Goal: Transaction & Acquisition: Purchase product/service

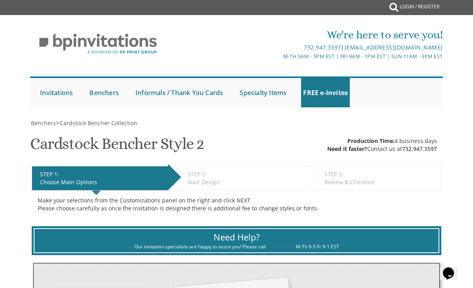
click at [0, 0] on link "Bar Mitzvah" at bounding box center [0, 0] width 0 height 0
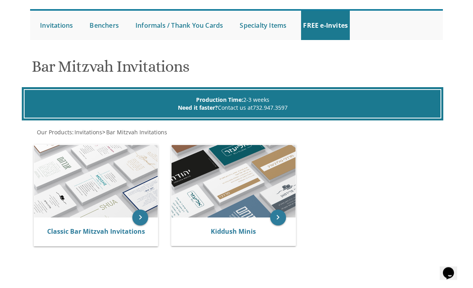
scroll to position [72, 0]
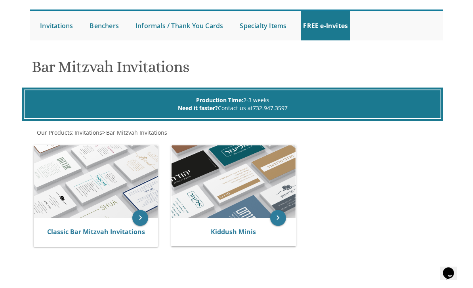
click at [108, 229] on link "Classic Bar Mitzvah Invitations" at bounding box center [96, 231] width 98 height 9
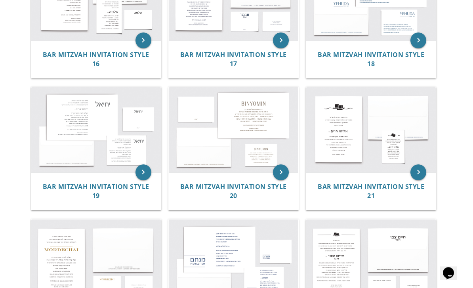
scroll to position [882, 0]
click at [103, 123] on img at bounding box center [96, 129] width 130 height 85
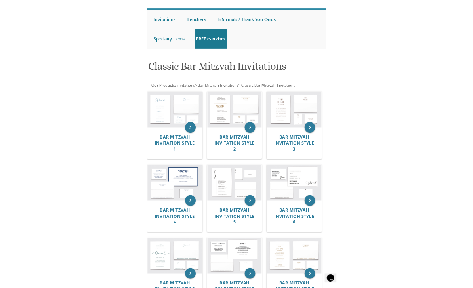
scroll to position [0, 0]
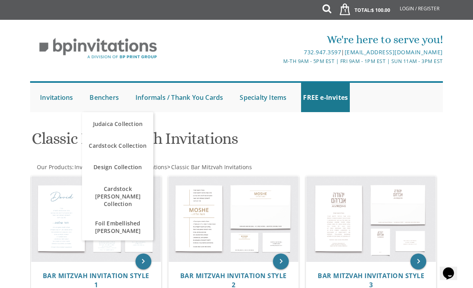
click at [138, 193] on span "Cardstock [PERSON_NAME] Collection" at bounding box center [117, 196] width 67 height 31
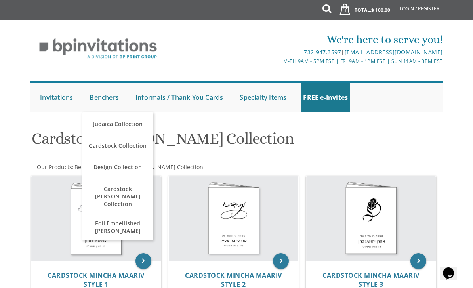
click at [128, 166] on link "Design Collection" at bounding box center [117, 167] width 71 height 24
click at [126, 165] on link "Design Collection" at bounding box center [117, 167] width 71 height 24
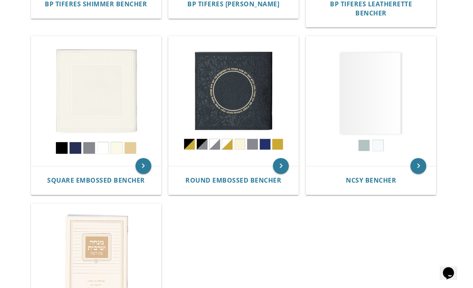
scroll to position [354, 0]
click at [122, 176] on span "Square Embossed Bencher" at bounding box center [96, 180] width 98 height 9
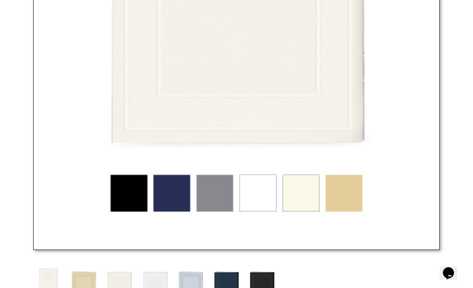
scroll to position [416, 0]
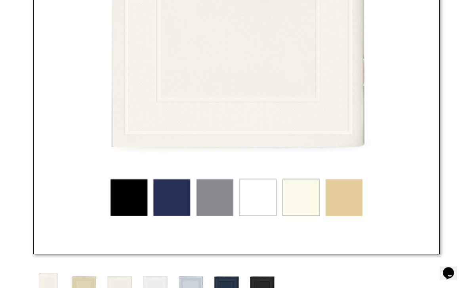
click at [140, 211] on img at bounding box center [236, 52] width 406 height 406
click at [138, 203] on img at bounding box center [236, 52] width 406 height 406
click at [145, 203] on img at bounding box center [236, 52] width 406 height 406
click at [138, 198] on img at bounding box center [236, 52] width 406 height 406
click at [257, 288] on img at bounding box center [262, 288] width 30 height 35
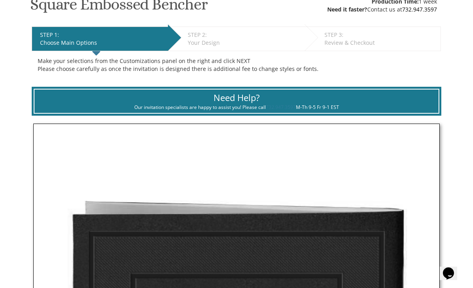
scroll to position [0, 0]
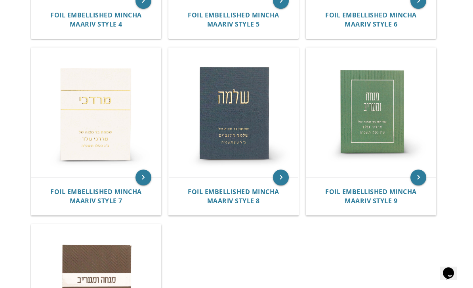
scroll to position [473, 0]
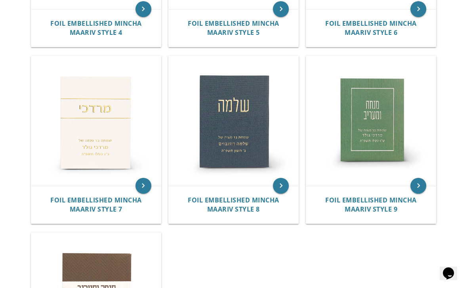
click at [365, 196] on span "Foil Embellished Mincha Maariv Style 9" at bounding box center [371, 205] width 92 height 18
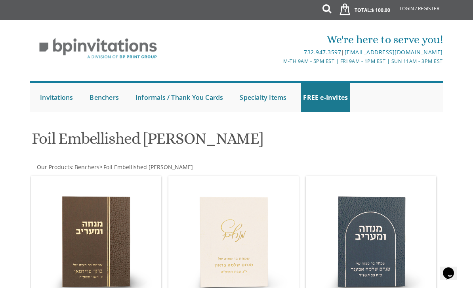
scroll to position [499, 0]
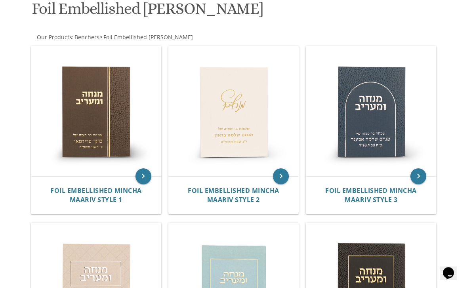
click at [254, 125] on img at bounding box center [234, 112] width 130 height 130
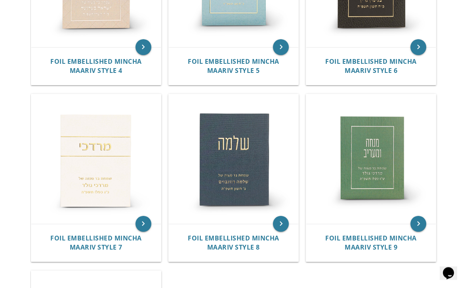
scroll to position [435, 0]
click at [254, 147] on img at bounding box center [234, 159] width 130 height 130
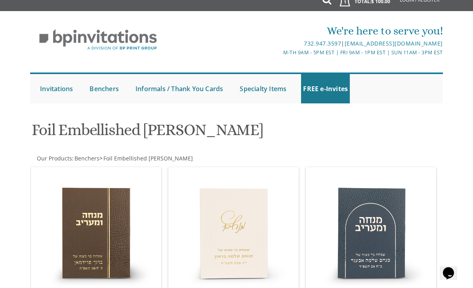
scroll to position [0, 0]
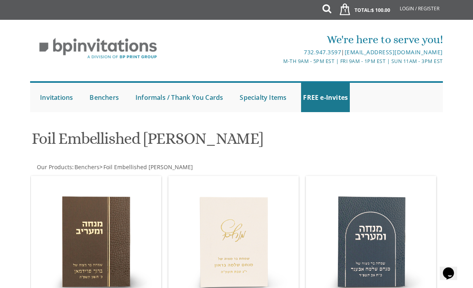
click at [256, 231] on img at bounding box center [234, 241] width 130 height 130
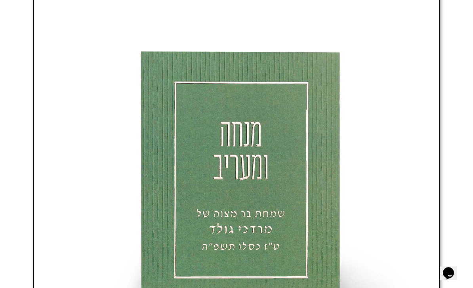
scroll to position [282, 0]
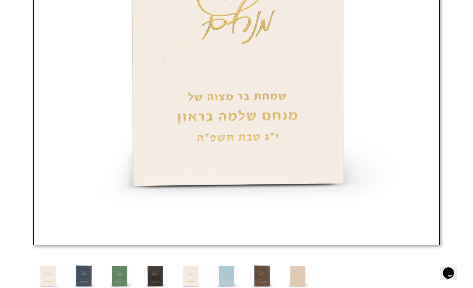
scroll to position [459, 0]
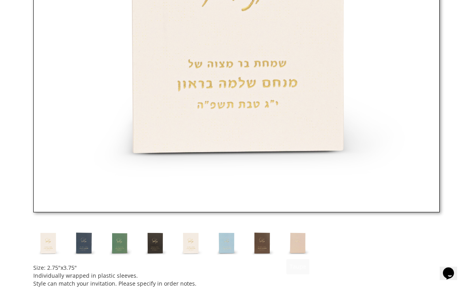
click at [303, 249] on img at bounding box center [298, 243] width 30 height 30
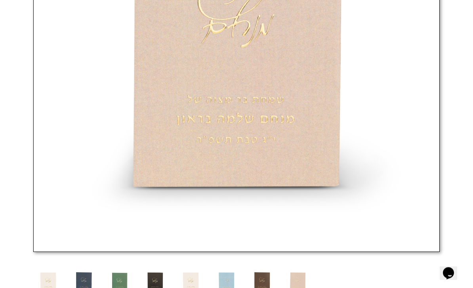
scroll to position [419, 0]
click at [86, 288] on img at bounding box center [84, 283] width 30 height 30
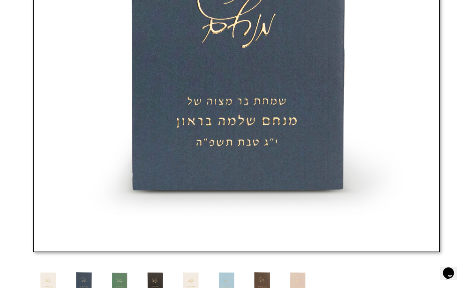
click at [88, 286] on img at bounding box center [84, 283] width 30 height 30
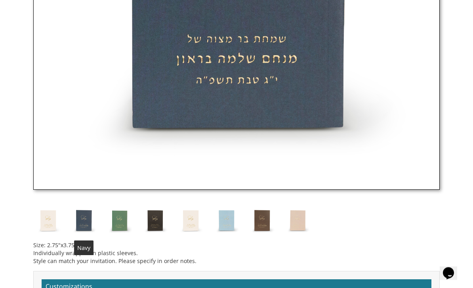
scroll to position [481, 0]
click at [52, 220] on img at bounding box center [48, 221] width 30 height 30
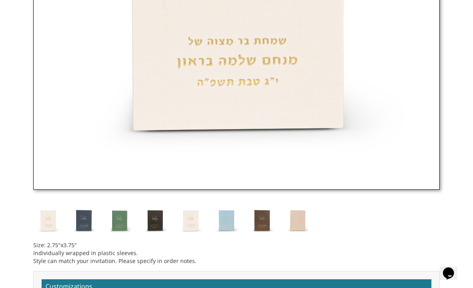
click at [51, 227] on img at bounding box center [48, 221] width 30 height 30
click at [198, 225] on img at bounding box center [191, 221] width 30 height 30
click at [190, 223] on img at bounding box center [191, 221] width 30 height 30
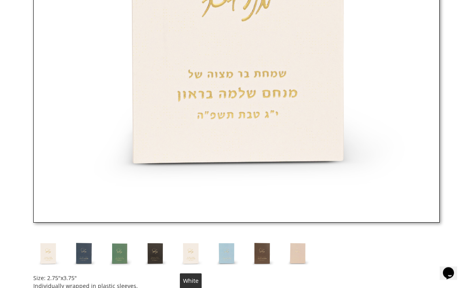
scroll to position [477, 0]
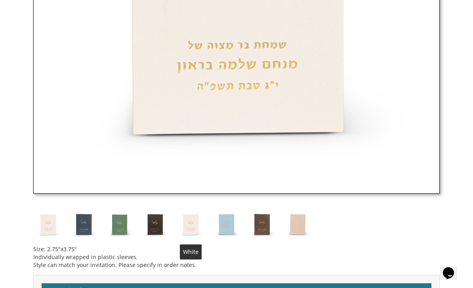
click at [51, 229] on img at bounding box center [48, 225] width 30 height 30
click at [51, 226] on img at bounding box center [48, 225] width 30 height 30
click at [51, 225] on img at bounding box center [48, 225] width 30 height 30
click at [53, 225] on img at bounding box center [48, 225] width 30 height 30
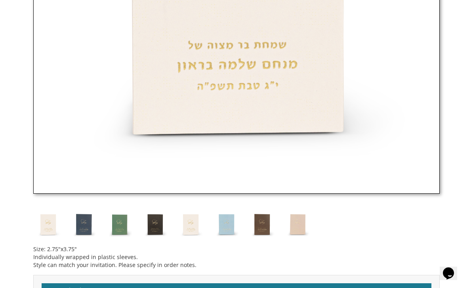
click at [195, 227] on img at bounding box center [191, 225] width 30 height 30
click at [86, 231] on img at bounding box center [84, 225] width 30 height 30
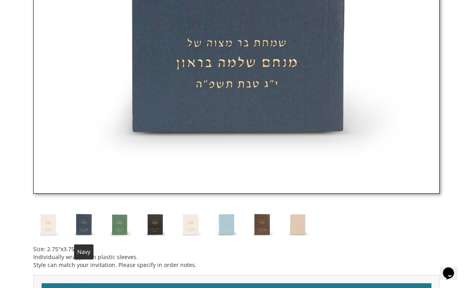
click at [117, 228] on img at bounding box center [120, 225] width 30 height 30
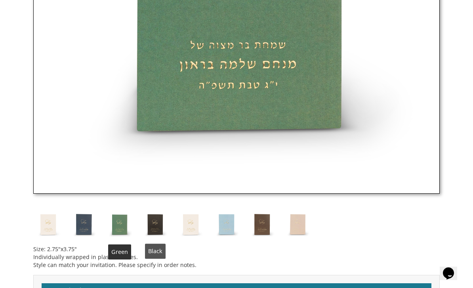
click at [160, 231] on img at bounding box center [155, 225] width 30 height 30
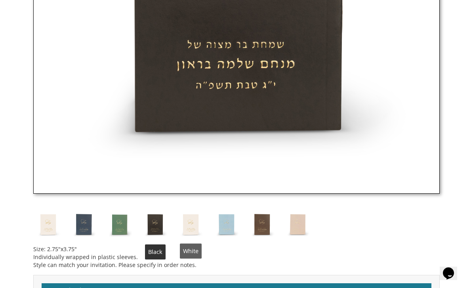
click at [196, 225] on img at bounding box center [191, 225] width 30 height 30
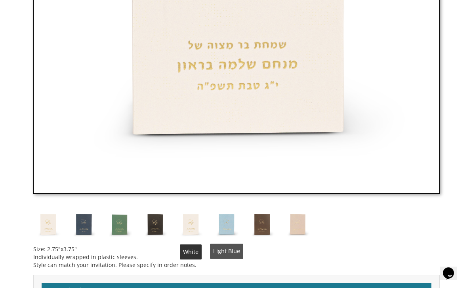
click at [229, 227] on img at bounding box center [227, 225] width 30 height 30
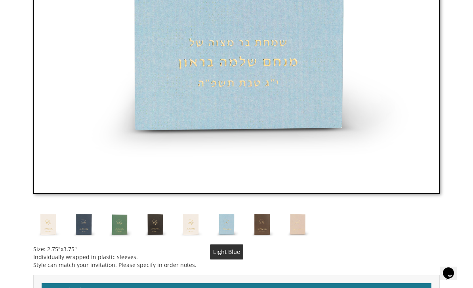
click at [261, 219] on img at bounding box center [262, 225] width 30 height 30
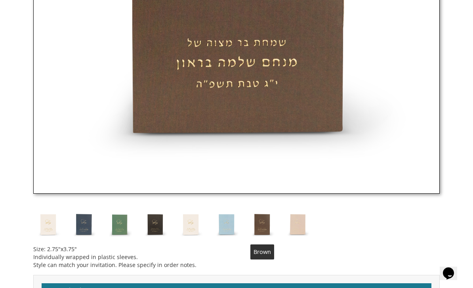
click at [297, 219] on img at bounding box center [298, 225] width 30 height 30
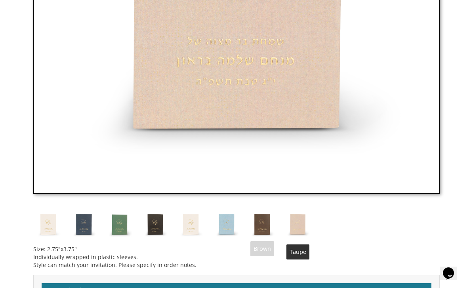
click at [260, 217] on img at bounding box center [262, 225] width 30 height 30
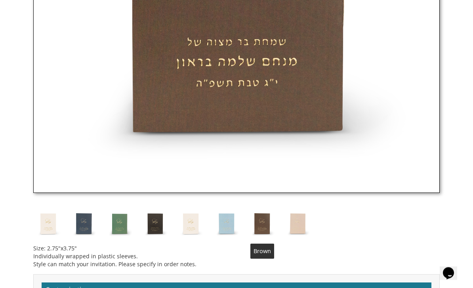
scroll to position [478, 0]
click at [193, 218] on img at bounding box center [191, 224] width 30 height 30
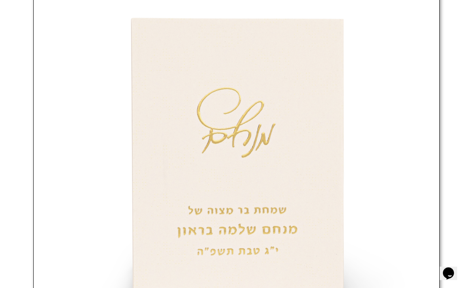
scroll to position [310, 0]
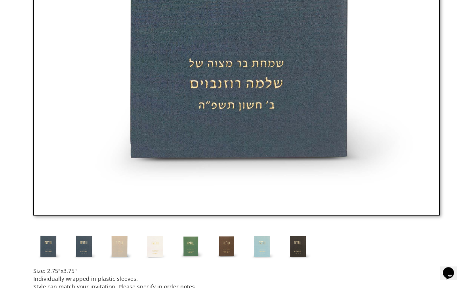
scroll to position [449, 0]
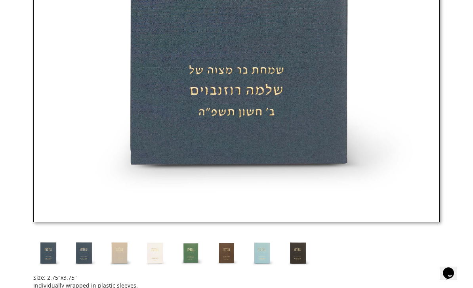
click at [86, 262] on img at bounding box center [84, 253] width 30 height 30
click at [119, 257] on img at bounding box center [120, 253] width 30 height 30
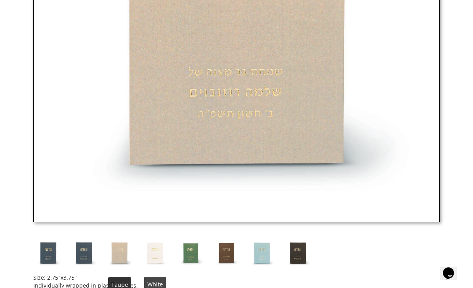
click at [154, 259] on img at bounding box center [155, 253] width 30 height 30
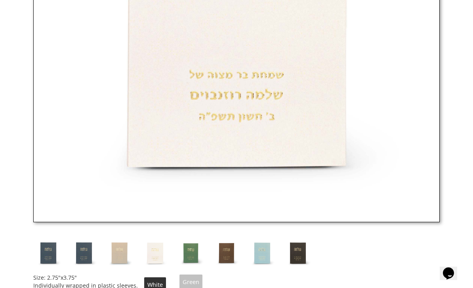
click at [196, 264] on img at bounding box center [191, 253] width 30 height 30
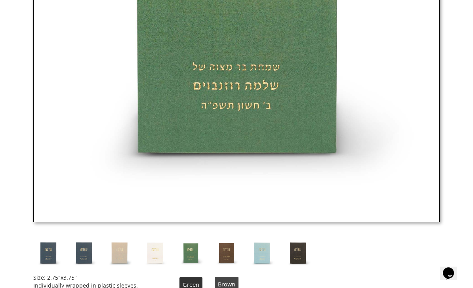
click at [225, 254] on img at bounding box center [227, 253] width 30 height 30
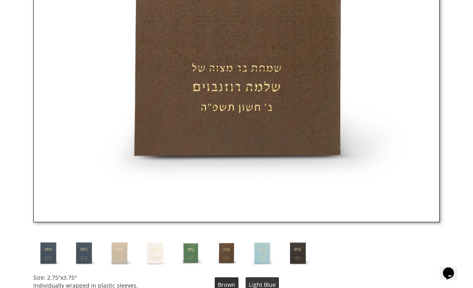
click at [273, 246] on img at bounding box center [262, 253] width 30 height 30
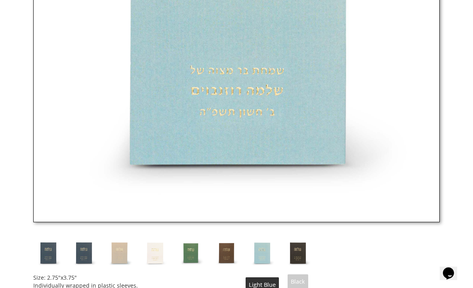
click at [302, 258] on img at bounding box center [298, 253] width 30 height 30
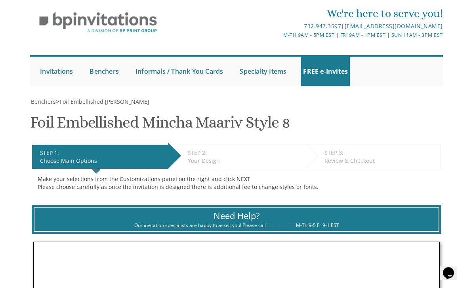
scroll to position [0, 0]
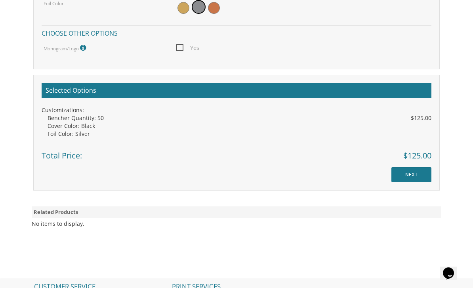
scroll to position [605, 0]
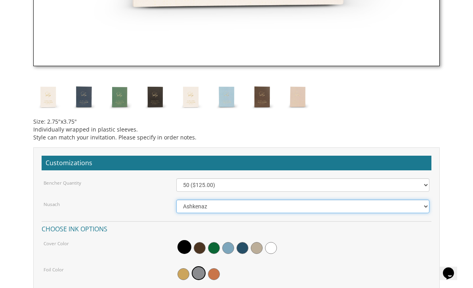
click at [422, 200] on select "Ashkenaz [PERSON_NAME]" at bounding box center [303, 206] width 254 height 13
click at [419, 202] on select "Ashkenaz [PERSON_NAME]" at bounding box center [303, 206] width 254 height 13
select select "Ashkenaz"
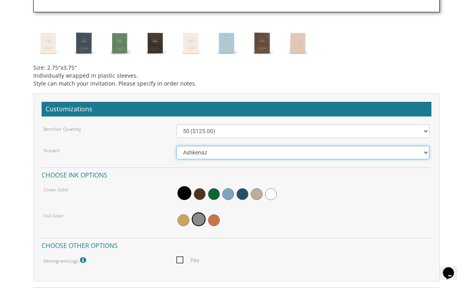
scroll to position [659, 0]
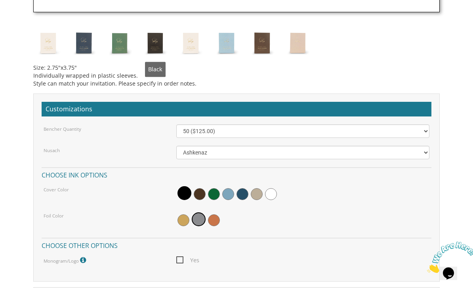
click at [158, 41] on img at bounding box center [155, 43] width 30 height 30
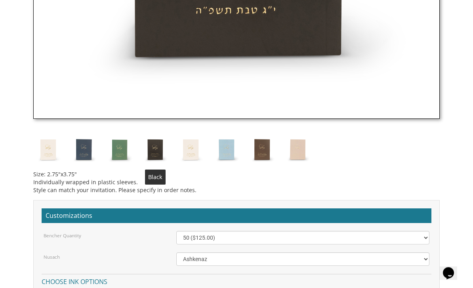
scroll to position [550, 0]
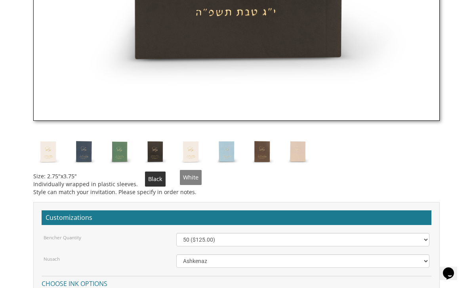
click at [196, 147] on img at bounding box center [191, 152] width 30 height 30
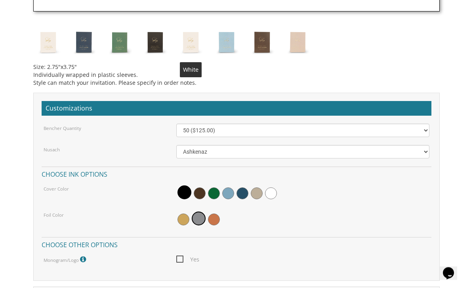
scroll to position [660, 0]
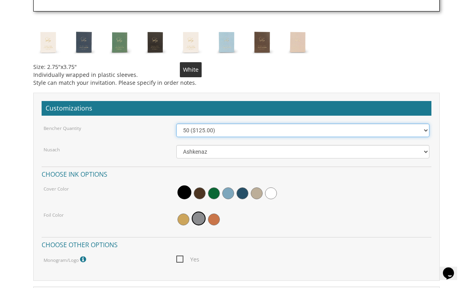
click at [248, 130] on select "50 ($125.00) 60 ($150.00) 70 ($175.00) 80 ($200.00) 90 ($225.00) 100 ($250.00) …" at bounding box center [303, 130] width 254 height 13
select select "60"
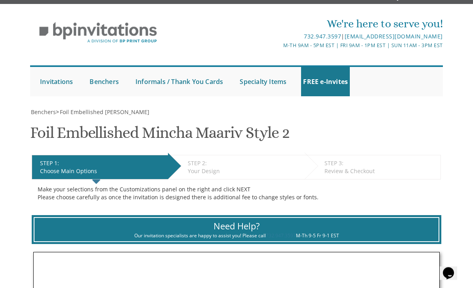
scroll to position [13, 0]
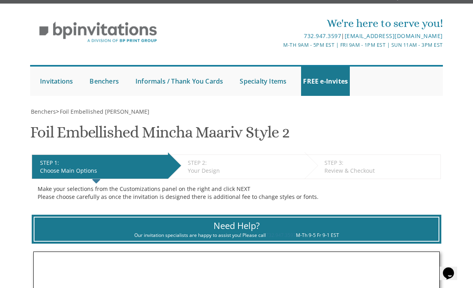
click at [0, 0] on link "Judaica Collection" at bounding box center [0, 0] width 0 height 0
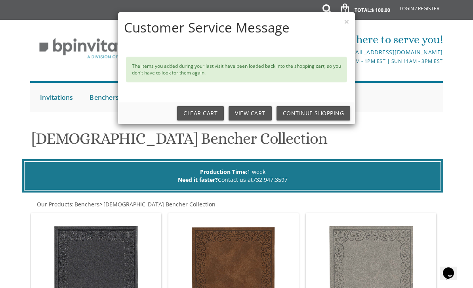
click at [348, 23] on button "×" at bounding box center [346, 21] width 5 height 8
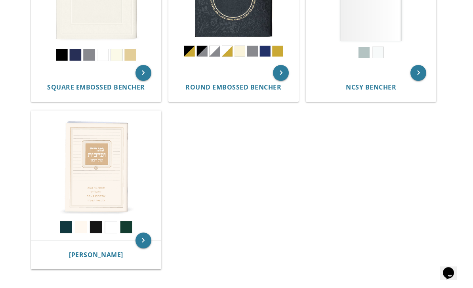
scroll to position [445, 0]
